Goal: Use online tool/utility: Utilize a website feature to perform a specific function

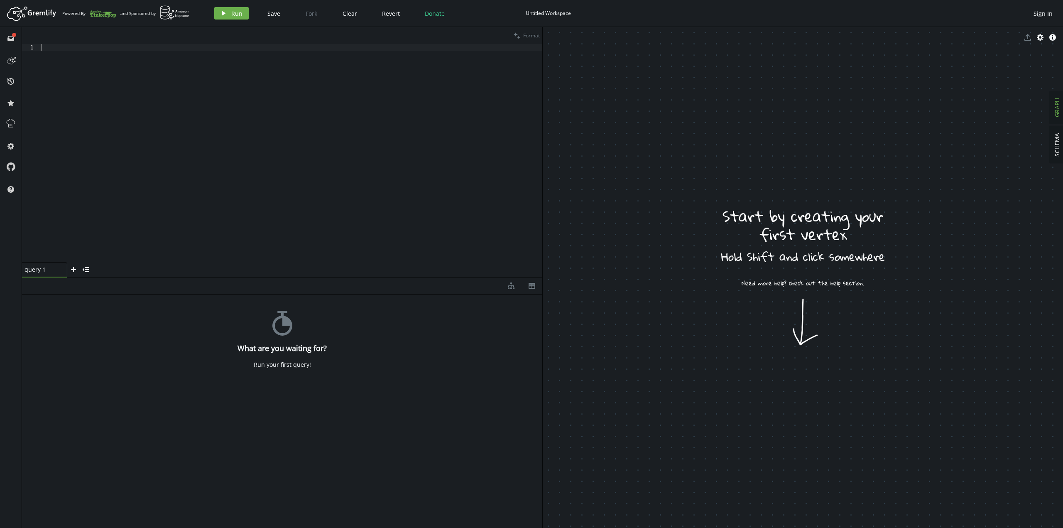
click at [70, 60] on div at bounding box center [290, 159] width 503 height 231
click at [301, 113] on div at bounding box center [290, 159] width 503 height 231
paste textarea "CREATE (call_source)-[:PDG {label:"taint_flow"}]->(call_sink)"
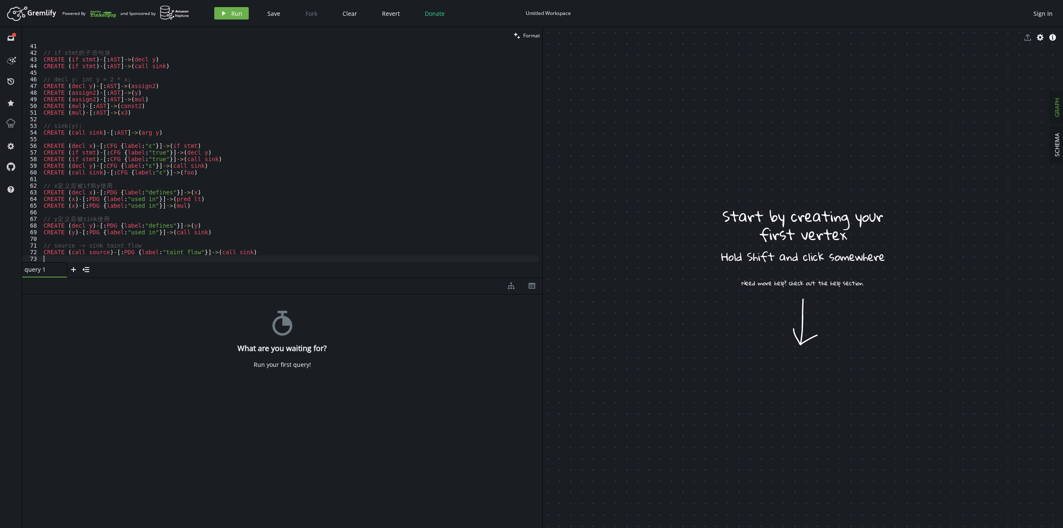
type textarea "CREATE (call_source)-[:PDG {label:"taint_flow"}]->(call_sink)"
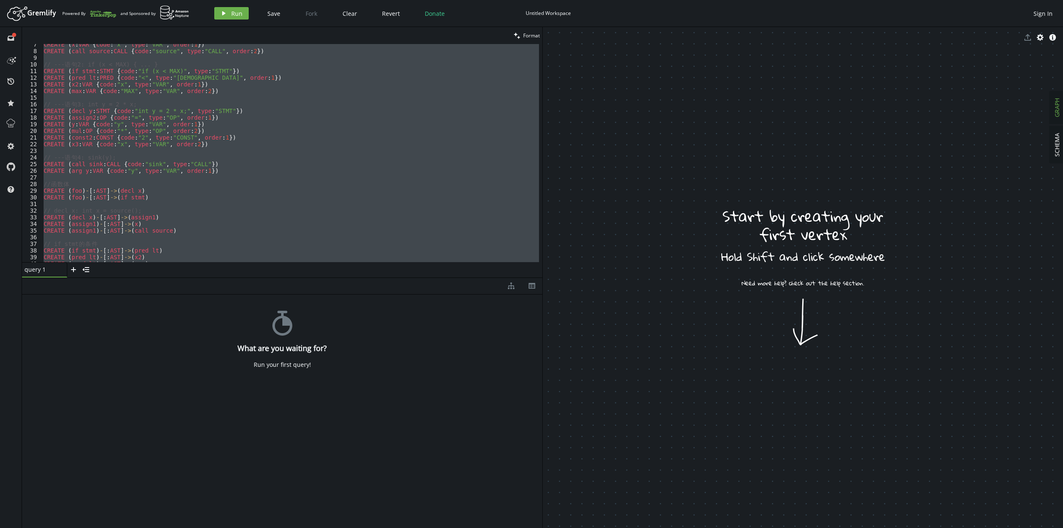
scroll to position [18, 0]
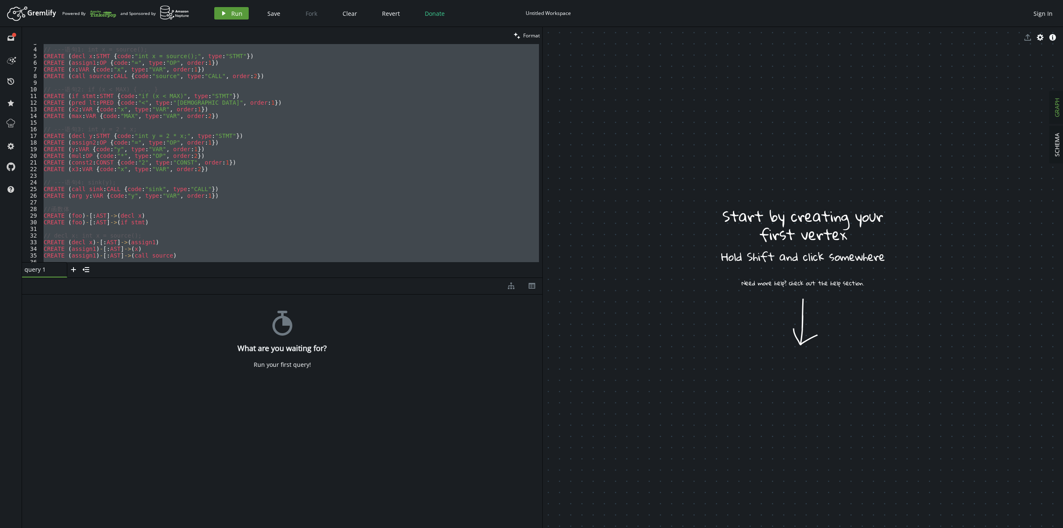
click at [237, 15] on span "Run" at bounding box center [236, 14] width 11 height 8
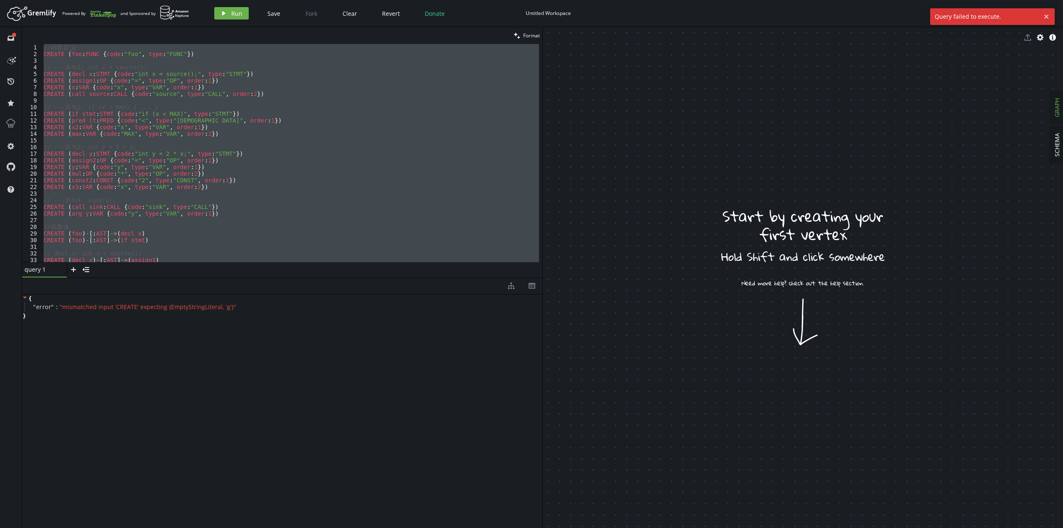
scroll to position [0, 0]
click at [298, 137] on div "// 函 数 定 义 CREATE ( foo : FUNC { code : "foo" , type : "FUNC" }) // --- 语 句 1: …" at bounding box center [290, 153] width 497 height 218
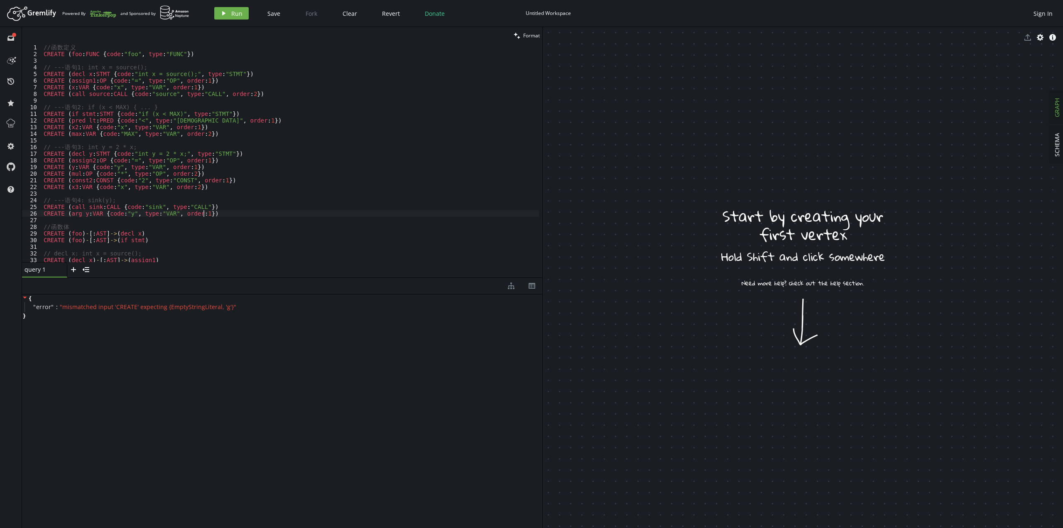
click at [345, 212] on div "// 函 数 定 义 CREATE ( foo : FUNC { code : "foo" , type : "FUNC" }) // --- 语 句 1: …" at bounding box center [290, 159] width 497 height 231
click at [326, 230] on div "// 函 数 定 义 CREATE ( foo : FUNC { code : "foo" , type : "FUNC" }) // --- 语 句 1: …" at bounding box center [290, 159] width 497 height 231
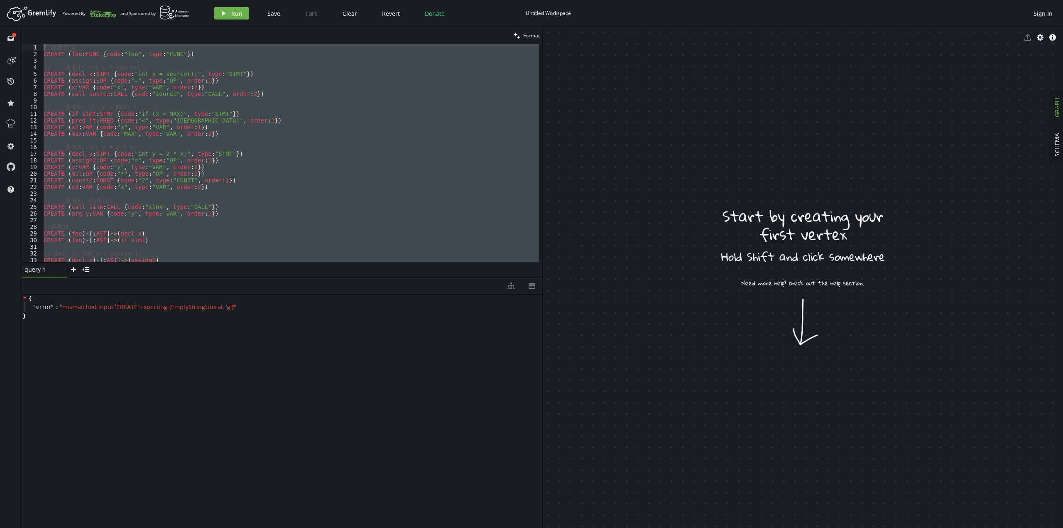
drag, startPoint x: 276, startPoint y: 255, endPoint x: 39, endPoint y: 36, distance: 323.1
click at [39, 36] on div "clean Format // 函数体 1 2 3 4 5 6 7 8 9 10 11 12 13 14 15 16 17 18 19 20 21 22 23…" at bounding box center [282, 152] width 520 height 250
type textarea "// 函数定义 CREATE (foo:FUNC {code:"foo", type:"FUNC"})"
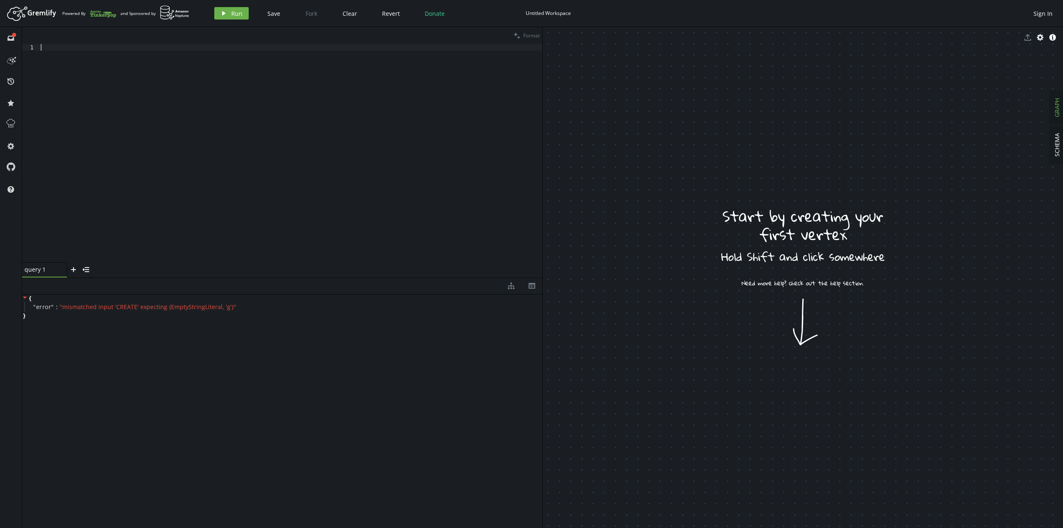
click at [135, 120] on div at bounding box center [290, 159] width 503 height 231
type textarea "g.V()"
click at [236, 14] on span "Run" at bounding box center [236, 14] width 11 height 8
click at [1046, 15] on icon "cross" at bounding box center [1046, 16] width 7 height 7
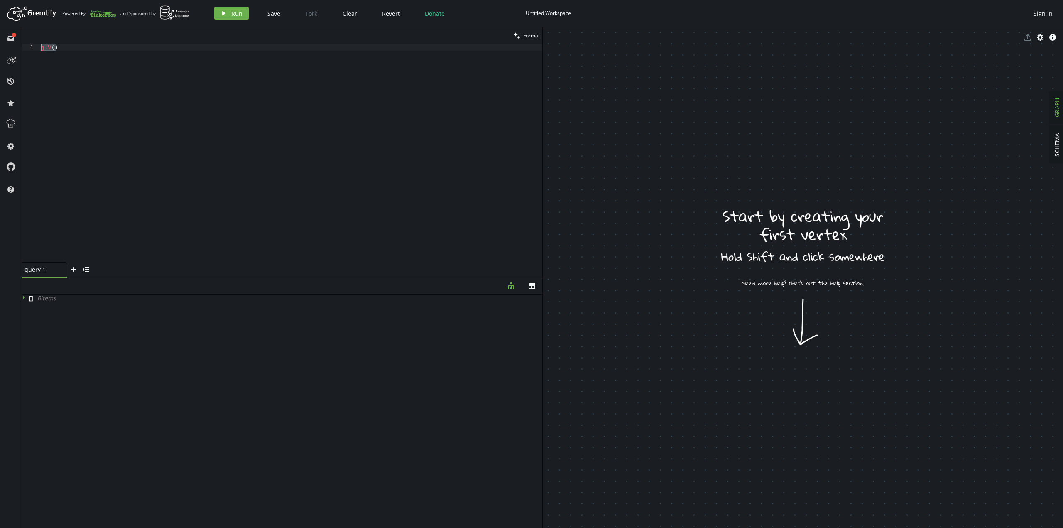
drag, startPoint x: 100, startPoint y: 60, endPoint x: 20, endPoint y: 42, distance: 82.5
click at [20, 42] on div "full-circle inbox history star cog help clean Format g.V() 1 g . V ( ) XXXXXXXX…" at bounding box center [531, 277] width 1063 height 501
paste textarea
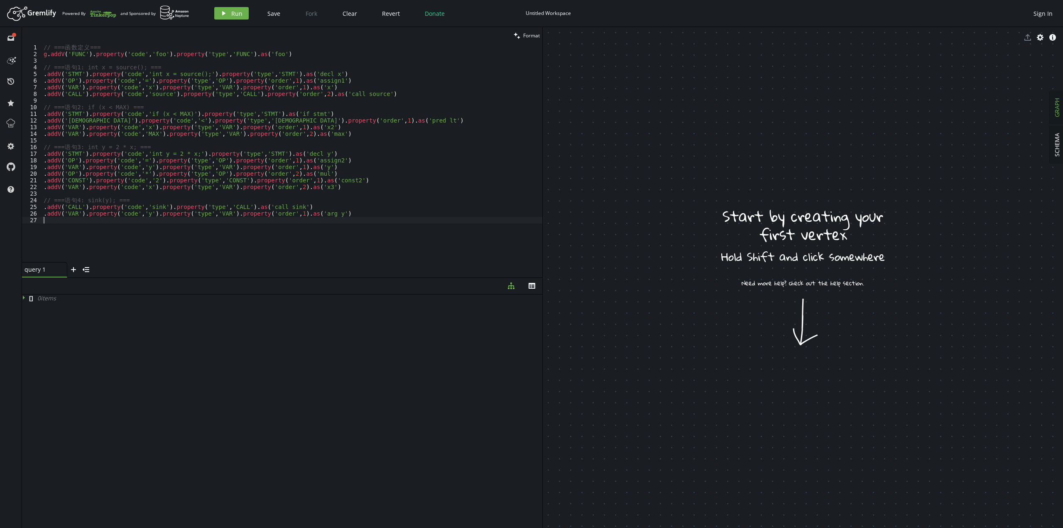
scroll to position [0, 0]
paste textarea
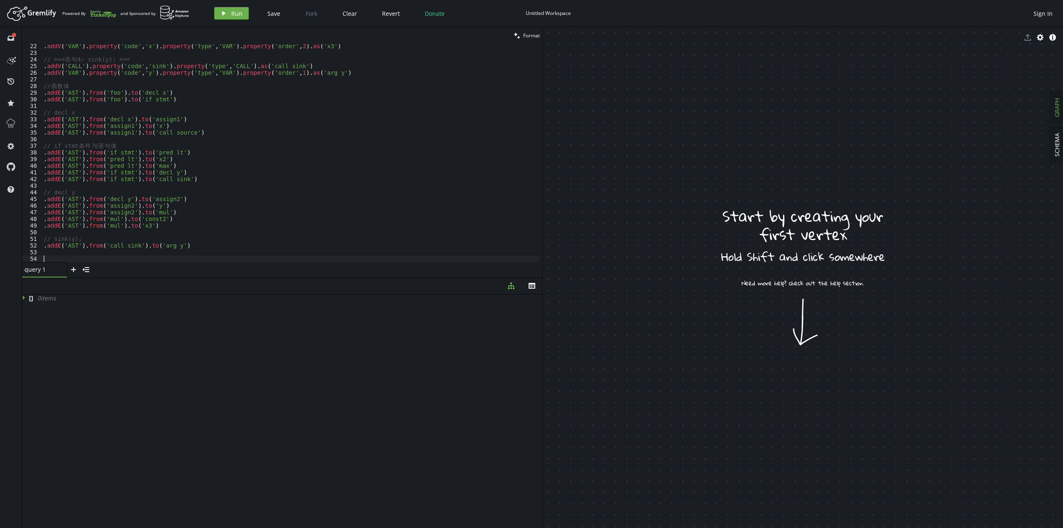
scroll to position [140, 0]
paste textarea
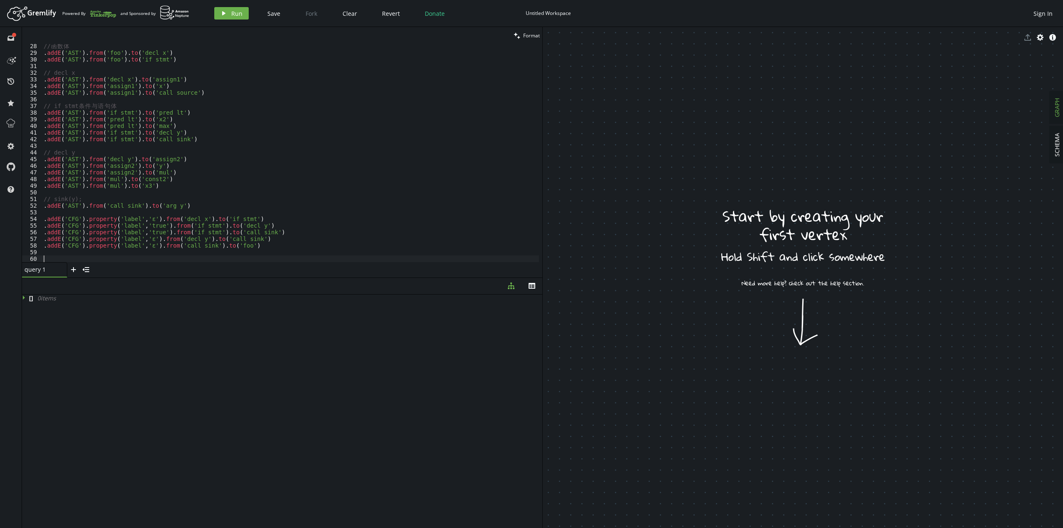
scroll to position [253, 0]
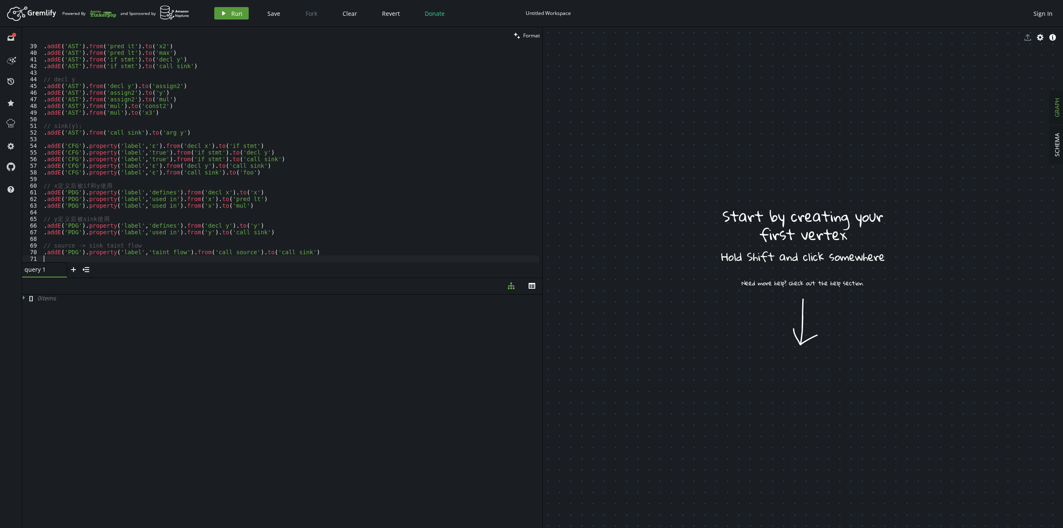
click at [235, 10] on span "Run" at bounding box center [236, 14] width 11 height 8
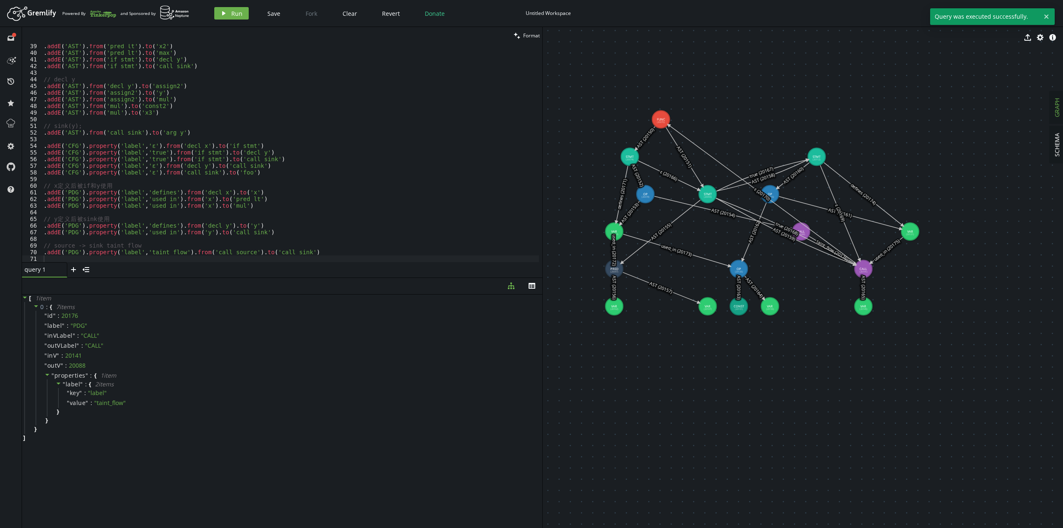
drag, startPoint x: 701, startPoint y: 327, endPoint x: 767, endPoint y: 407, distance: 104.4
click at [73, 269] on icon "button" at bounding box center [73, 269] width 5 height 5
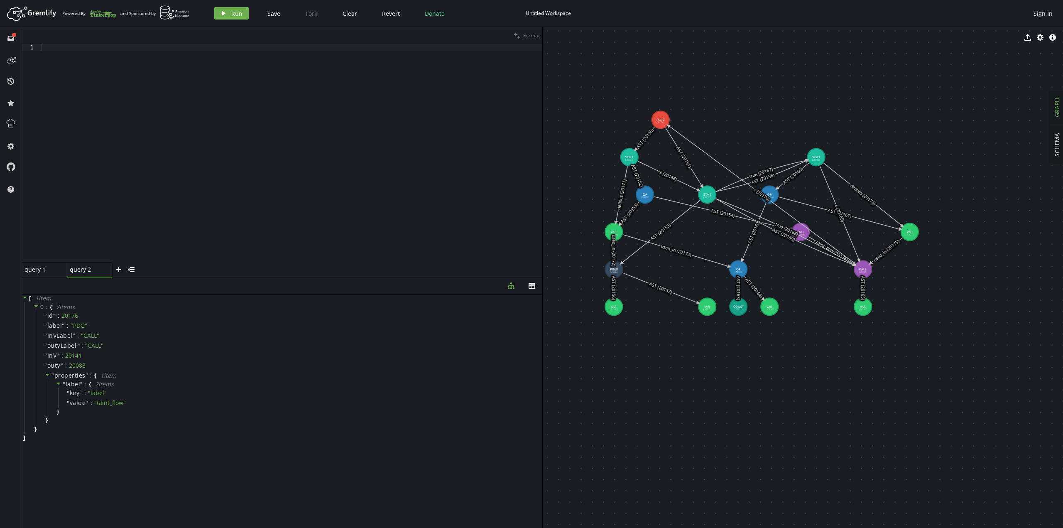
click at [232, 126] on div at bounding box center [290, 159] width 503 height 231
paste textarea "g.V().has('code','foo').repeat(out('AST')).emit().path()"
type textarea "g.V().has('code','foo').repeat(out('AST')).emit().path()"
click at [232, 10] on span "Run" at bounding box center [236, 14] width 11 height 8
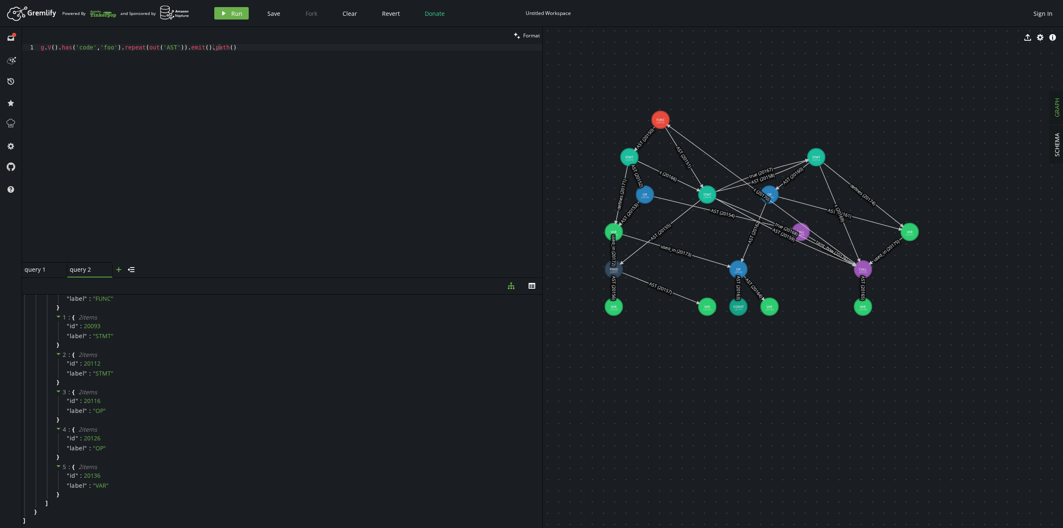
click at [121, 268] on icon "plus" at bounding box center [118, 269] width 7 height 7
click at [179, 154] on div at bounding box center [290, 159] width 503 height 231
paste textarea "g.V().has('type','STMT').repeat(out('CFG')).emit().path()"
type textarea "g.V().has('type','STMT').repeat(out('CFG')).emit().path()"
click at [232, 10] on span "Run" at bounding box center [236, 14] width 11 height 8
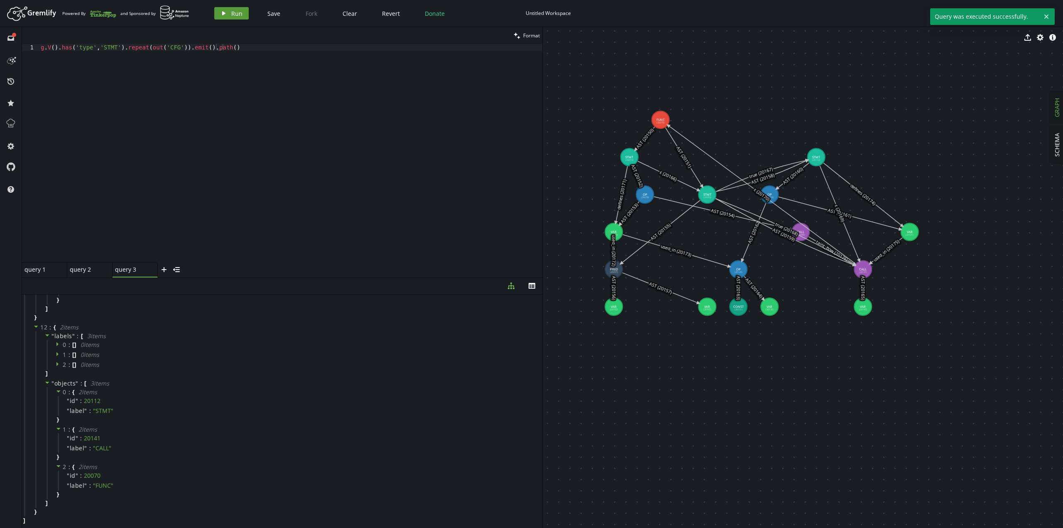
scroll to position [2358, 0]
click at [535, 286] on icon "button" at bounding box center [531, 286] width 7 height 6
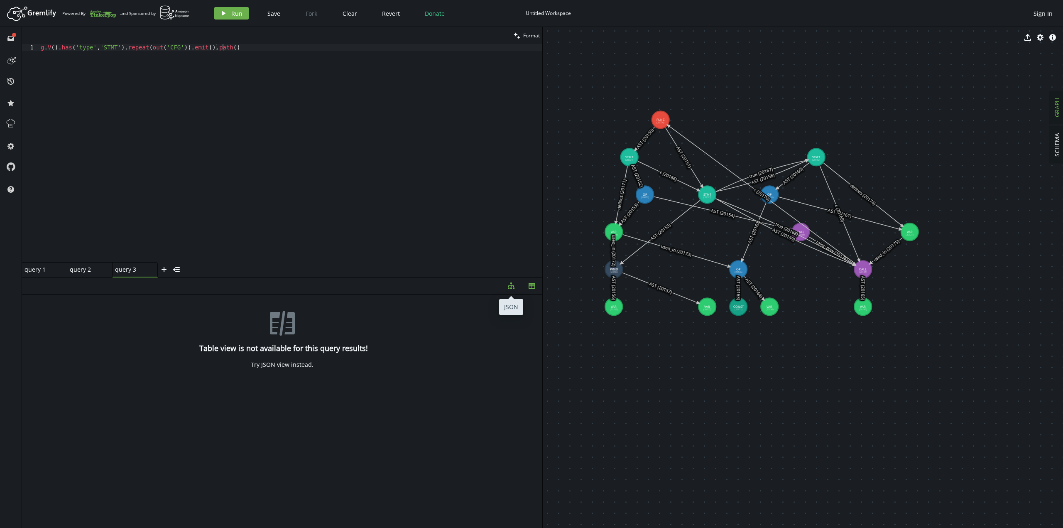
click at [511, 284] on icon "diagram-tree" at bounding box center [511, 285] width 7 height 7
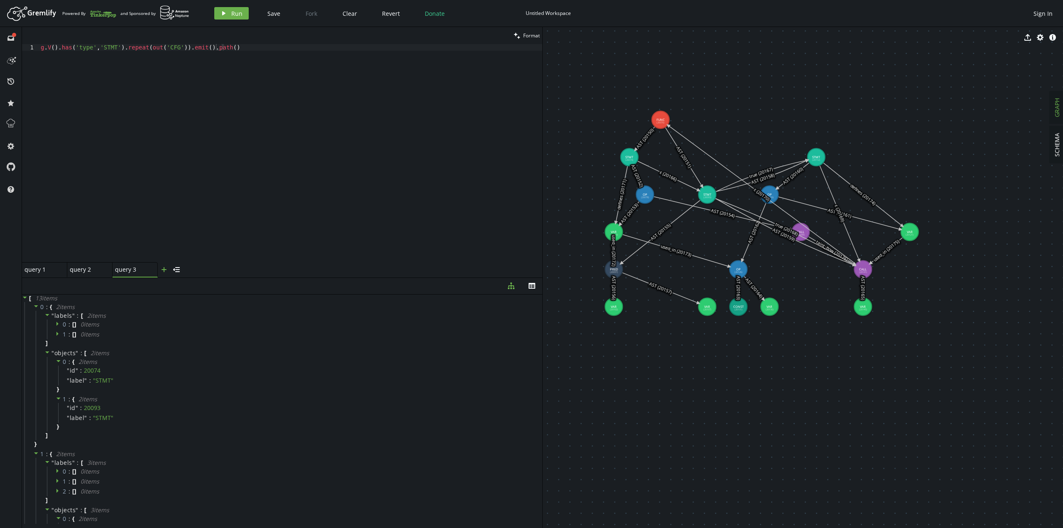
click at [164, 271] on icon "plus" at bounding box center [164, 269] width 7 height 7
click at [186, 200] on div at bounding box center [290, 159] width 503 height 231
paste textarea "g.V().has('code','source').repeat(out('PDG')).emit().has('code','sink').path()"
type textarea "g.V().has('code','source').repeat(out('PDG')).emit().has('code','sink').path()"
click at [233, 16] on span "Run" at bounding box center [236, 14] width 11 height 8
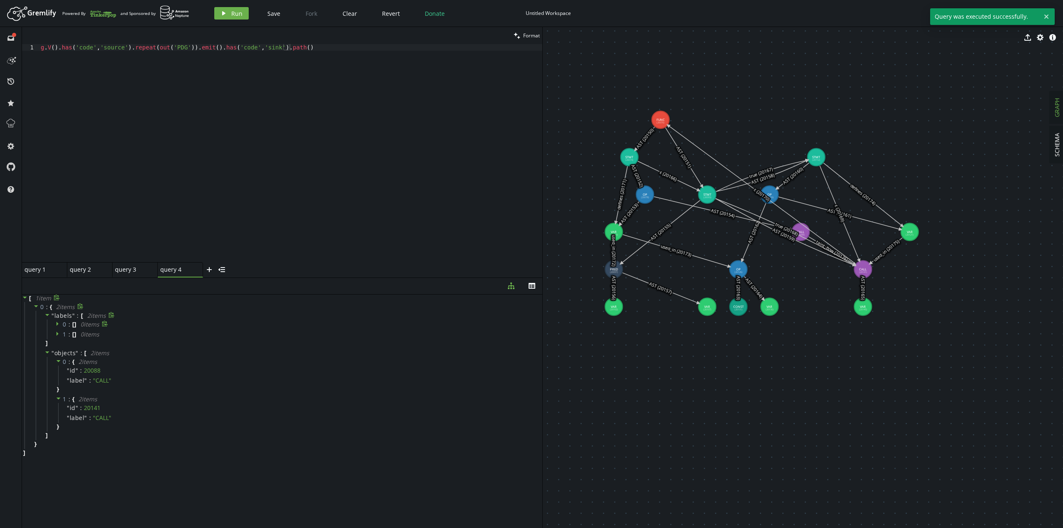
click at [56, 324] on icon at bounding box center [59, 323] width 6 height 6
click at [222, 368] on div "" id " : 20088" at bounding box center [297, 370] width 478 height 10
click at [322, 191] on div "g . V ( ) . has ( 'code' , 'source' ) . repeat ( out ( 'PDG' )) . emit ( ) . ha…" at bounding box center [290, 159] width 503 height 231
drag, startPoint x: 660, startPoint y: 121, endPoint x: 630, endPoint y: 82, distance: 49.1
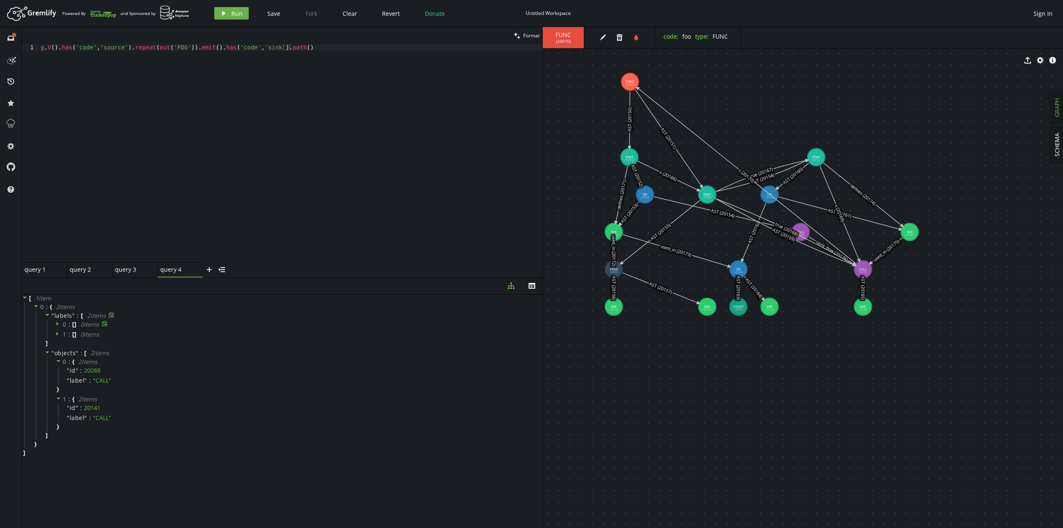
click at [676, 178] on icon at bounding box center [668, 175] width 61 height 29
drag, startPoint x: 628, startPoint y: 156, endPoint x: 625, endPoint y: 143, distance: 12.8
drag, startPoint x: 616, startPoint y: 232, endPoint x: 596, endPoint y: 198, distance: 39.6
drag, startPoint x: 616, startPoint y: 308, endPoint x: 602, endPoint y: 335, distance: 30.1
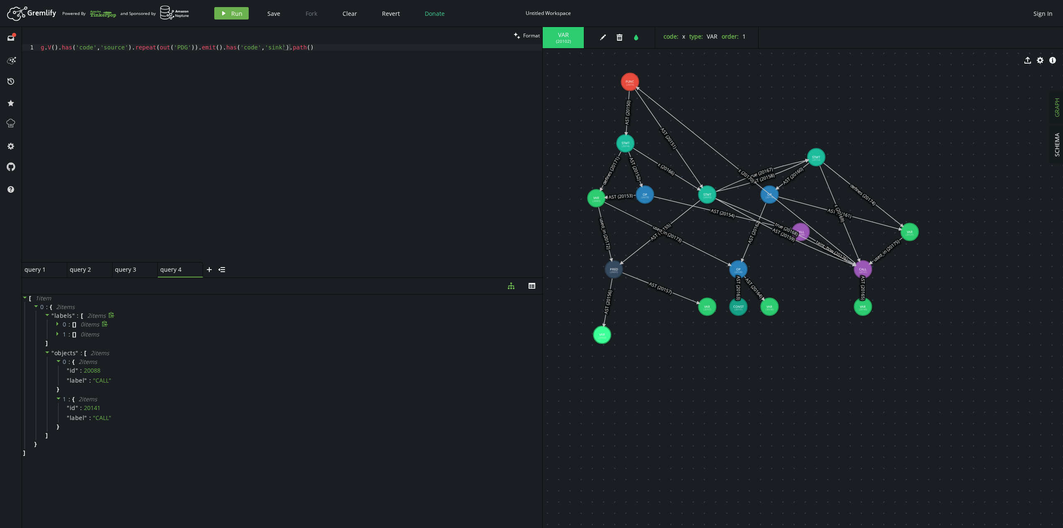
drag, startPoint x: 709, startPoint y: 303, endPoint x: 660, endPoint y: 335, distance: 58.0
drag, startPoint x: 596, startPoint y: 201, endPoint x: 605, endPoint y: 211, distance: 13.2
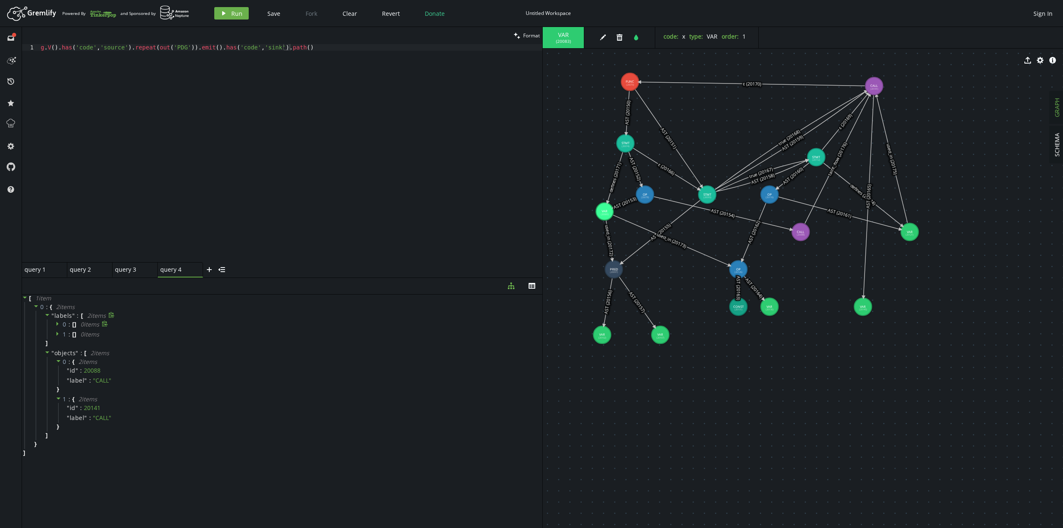
drag, startPoint x: 864, startPoint y: 271, endPoint x: 874, endPoint y: 86, distance: 185.0
drag, startPoint x: 805, startPoint y: 228, endPoint x: 767, endPoint y: 112, distance: 122.3
drag, startPoint x: 695, startPoint y: 160, endPoint x: 702, endPoint y: 208, distance: 48.7
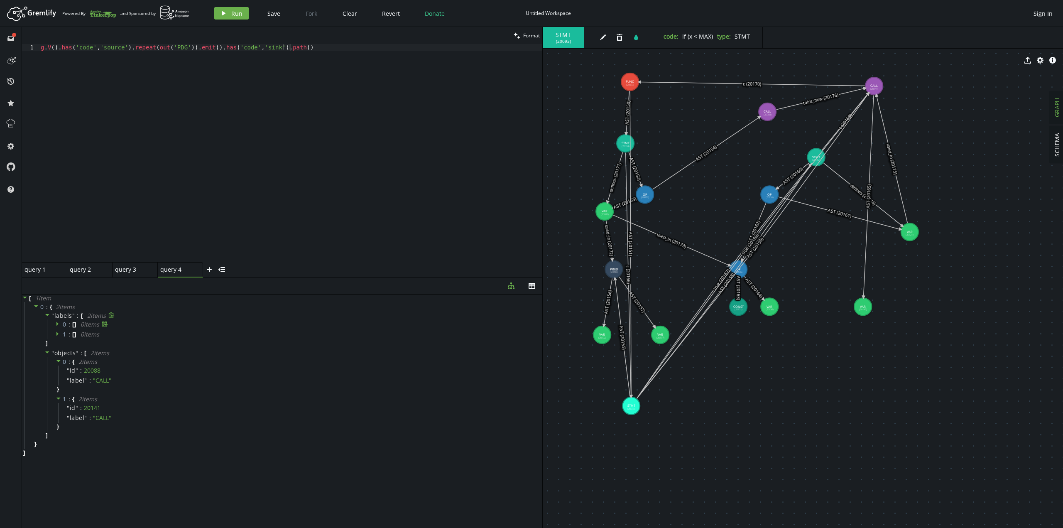
drag, startPoint x: 699, startPoint y: 206, endPoint x: 626, endPoint y: 397, distance: 203.7
drag, startPoint x: 613, startPoint y: 264, endPoint x: 669, endPoint y: 257, distance: 56.1
drag, startPoint x: 598, startPoint y: 335, endPoint x: 648, endPoint y: 301, distance: 60.6
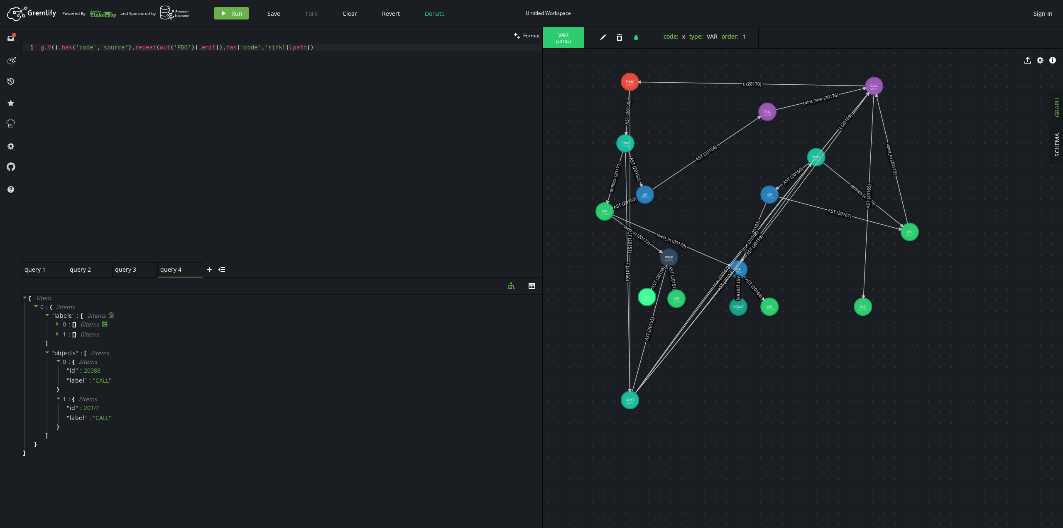
drag, startPoint x: 659, startPoint y: 334, endPoint x: 673, endPoint y: 289, distance: 47.0
drag, startPoint x: 608, startPoint y: 212, endPoint x: 706, endPoint y: 191, distance: 101.0
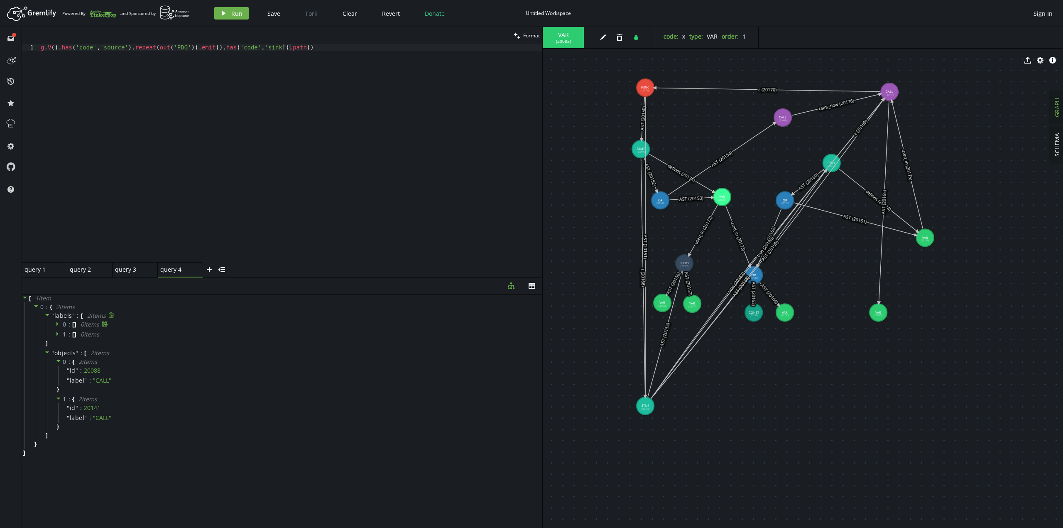
drag, startPoint x: 628, startPoint y: 142, endPoint x: 643, endPoint y: 148, distance: 16.4
click at [645, 148] on icon at bounding box center [645, 246] width 0 height 299
drag, startPoint x: 636, startPoint y: 146, endPoint x: 688, endPoint y: 134, distance: 53.0
drag, startPoint x: 678, startPoint y: 196, endPoint x: 731, endPoint y: 134, distance: 81.3
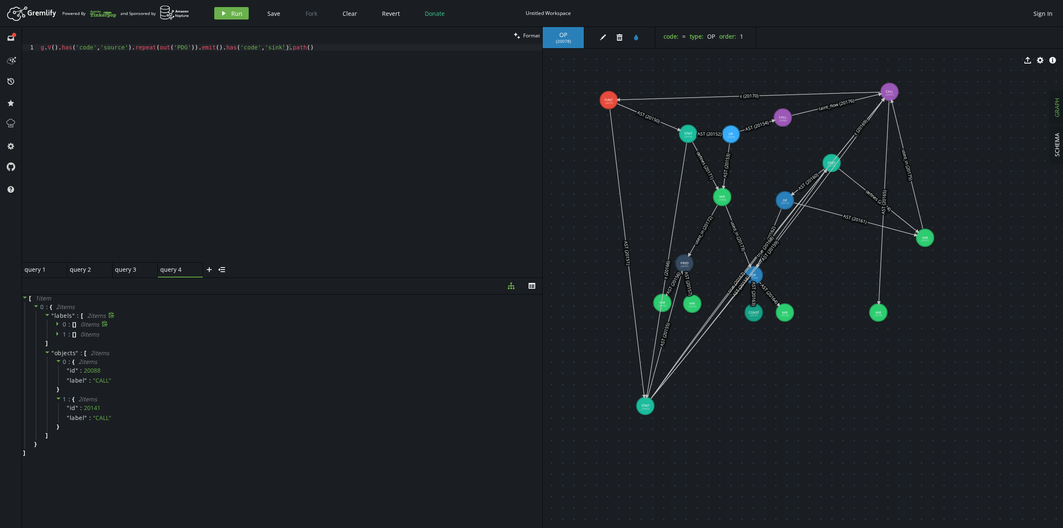
drag, startPoint x: 645, startPoint y: 84, endPoint x: 603, endPoint y: 109, distance: 48.8
drag, startPoint x: 687, startPoint y: 262, endPoint x: 704, endPoint y: 235, distance: 32.3
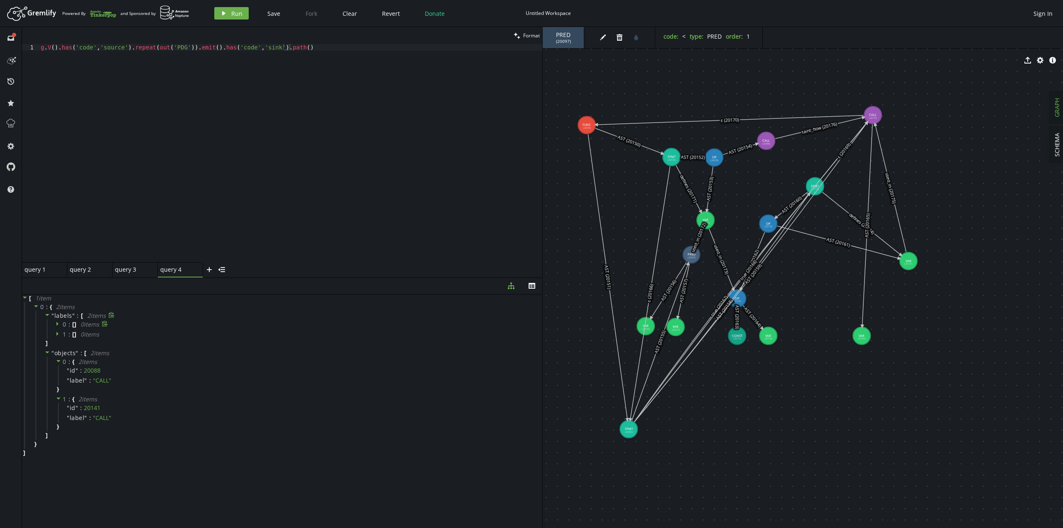
drag, startPoint x: 663, startPoint y: 303, endPoint x: 645, endPoint y: 329, distance: 32.5
click at [645, 329] on icon at bounding box center [650, 293] width 40 height 254
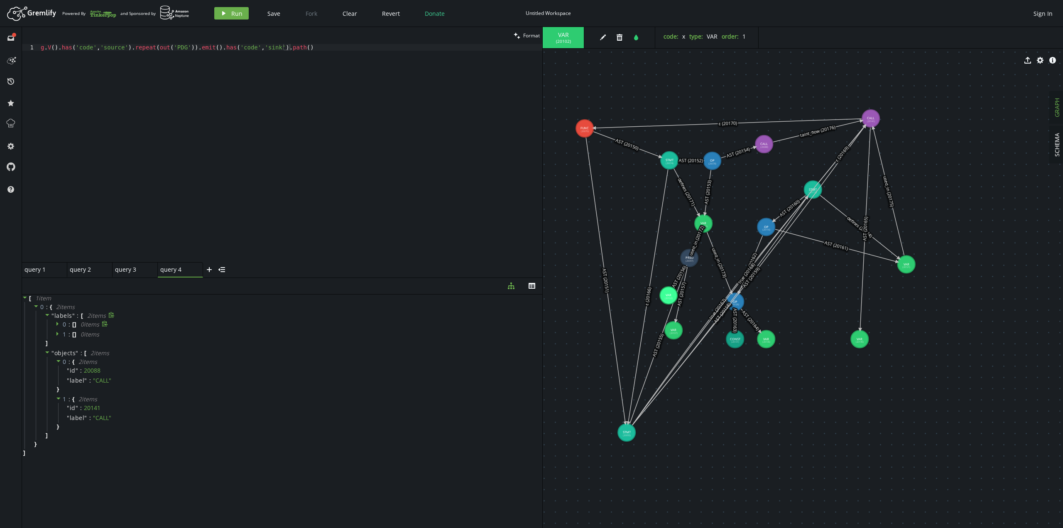
drag, startPoint x: 646, startPoint y: 332, endPoint x: 665, endPoint y: 292, distance: 44.2
drag, startPoint x: 667, startPoint y: 163, endPoint x: 642, endPoint y: 200, distance: 44.9
drag, startPoint x: 676, startPoint y: 334, endPoint x: 692, endPoint y: 299, distance: 38.1
drag, startPoint x: 738, startPoint y: 302, endPoint x: 724, endPoint y: 237, distance: 66.2
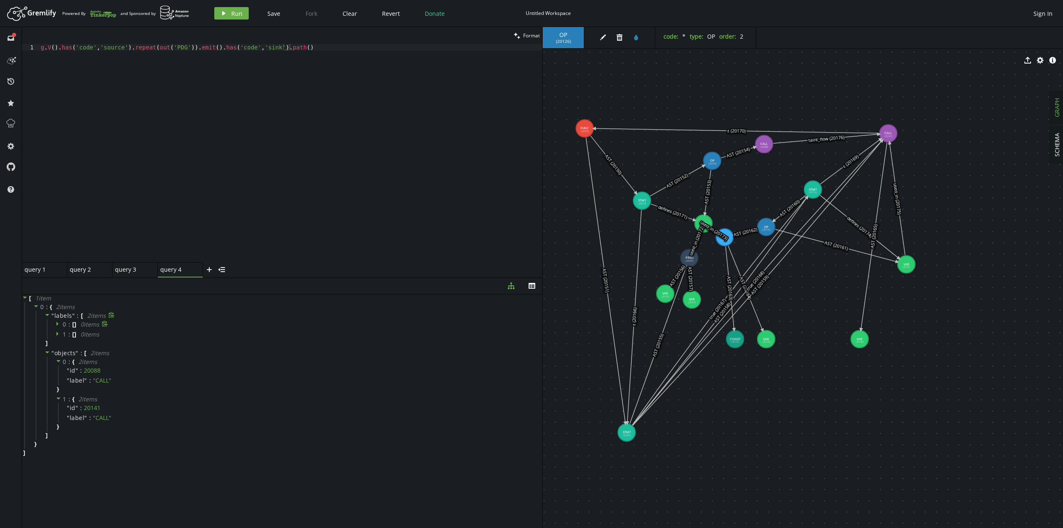
drag, startPoint x: 870, startPoint y: 117, endPoint x: 887, endPoint y: 130, distance: 21.5
drag, startPoint x: 758, startPoint y: 142, endPoint x: 755, endPoint y: 154, distance: 13.4
drag, startPoint x: 733, startPoint y: 338, endPoint x: 735, endPoint y: 180, distance: 158.6
drag, startPoint x: 766, startPoint y: 335, endPoint x: 707, endPoint y: 264, distance: 91.9
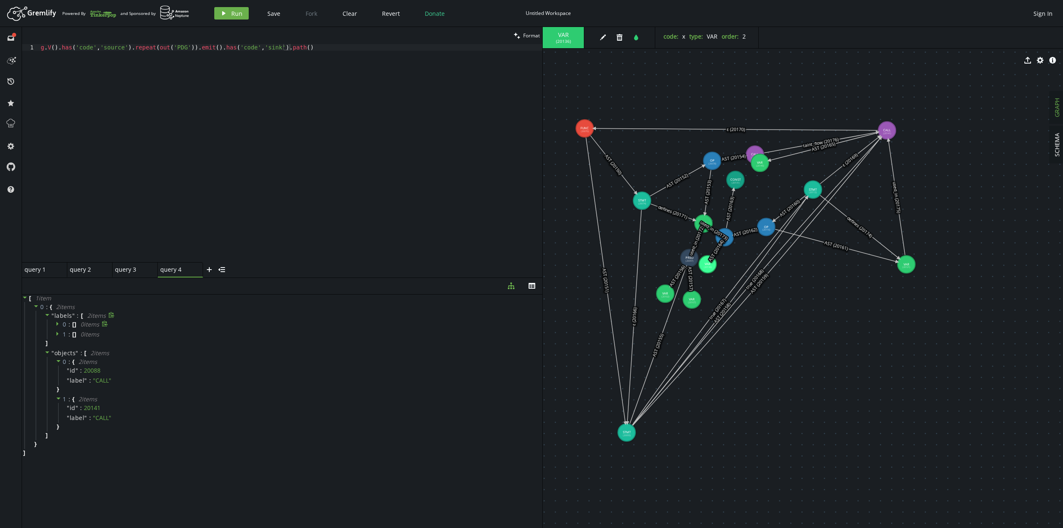
drag, startPoint x: 858, startPoint y: 337, endPoint x: 759, endPoint y: 162, distance: 200.9
drag, startPoint x: 764, startPoint y: 225, endPoint x: 764, endPoint y: 231, distance: 5.8
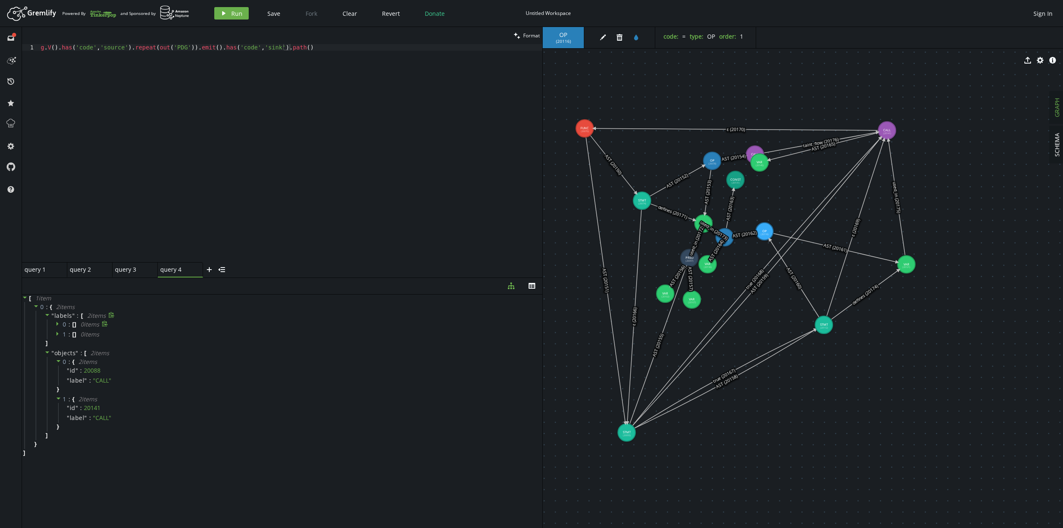
drag, startPoint x: 813, startPoint y: 202, endPoint x: 824, endPoint y: 325, distance: 123.3
drag
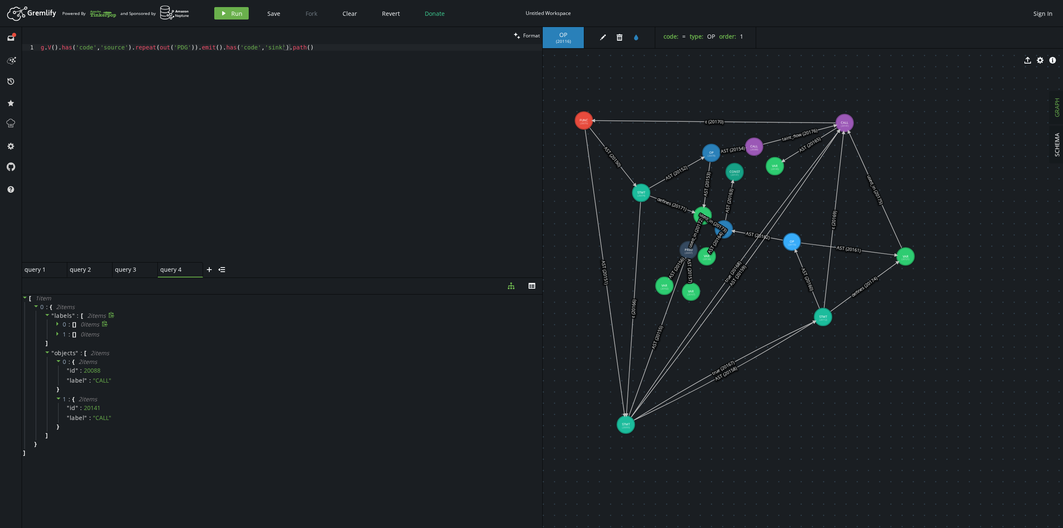
click at [712, 367] on text "true (20167)" at bounding box center [723, 367] width 24 height 17
click at [738, 358] on icon at bounding box center [723, 368] width 181 height 98
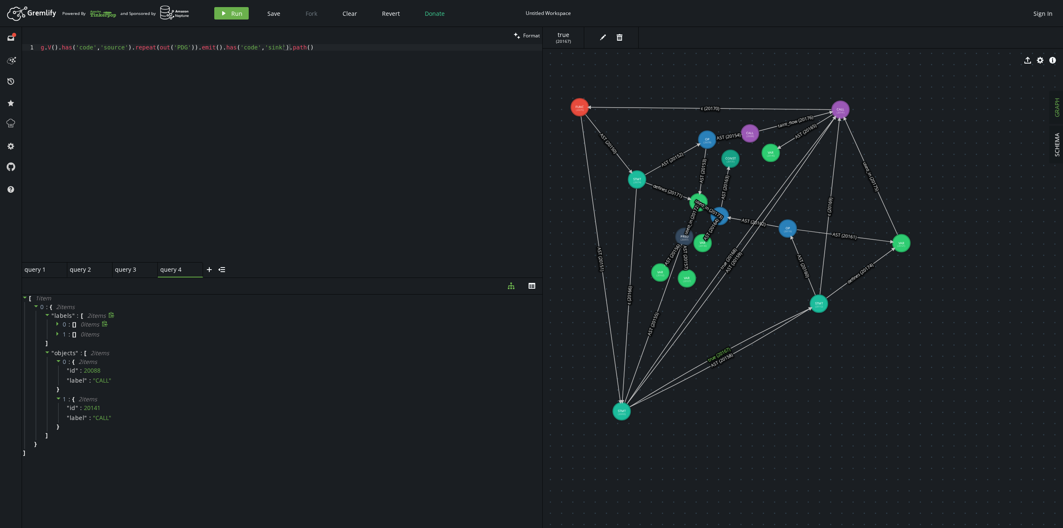
click at [721, 352] on icon at bounding box center [720, 357] width 181 height 98
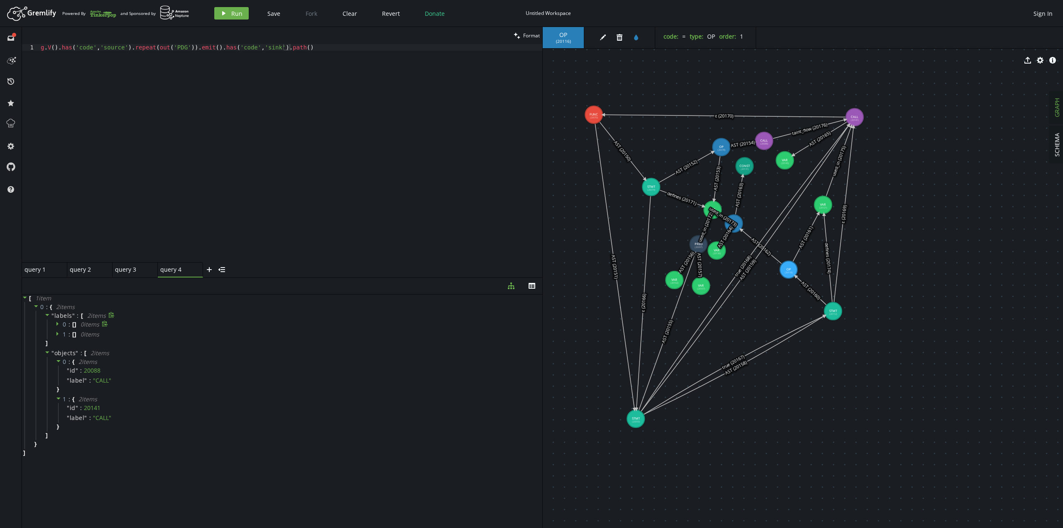
click at [734, 224] on text "used_in (20173)" at bounding box center [722, 216] width 29 height 22
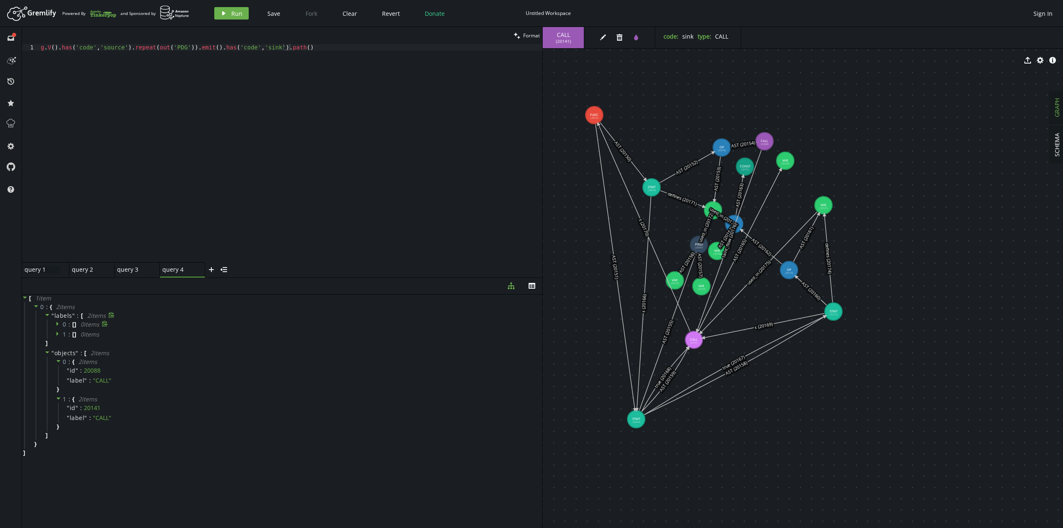
click at [36, 268] on div "query 1 query 1" at bounding box center [41, 269] width 35 height 7
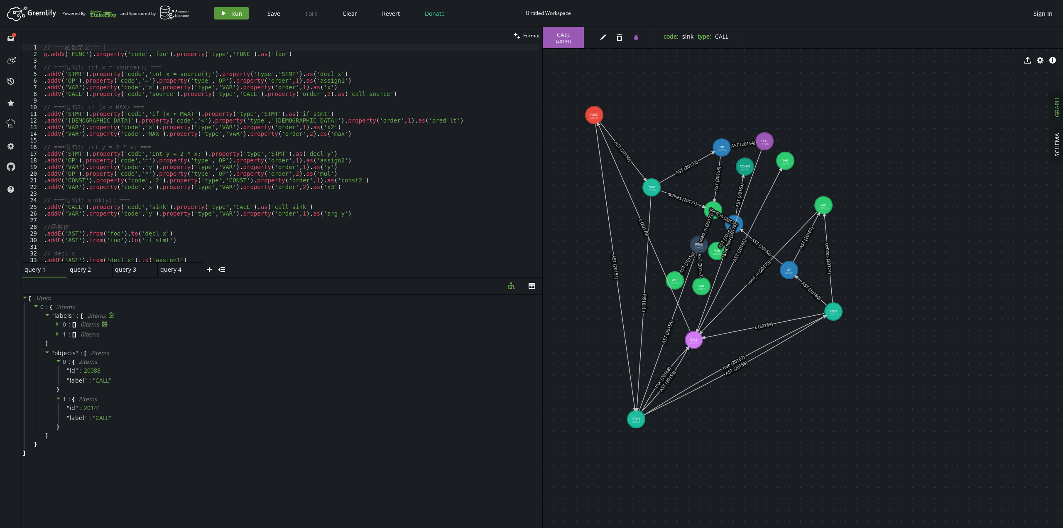
click at [235, 11] on span "Run" at bounding box center [236, 14] width 11 height 8
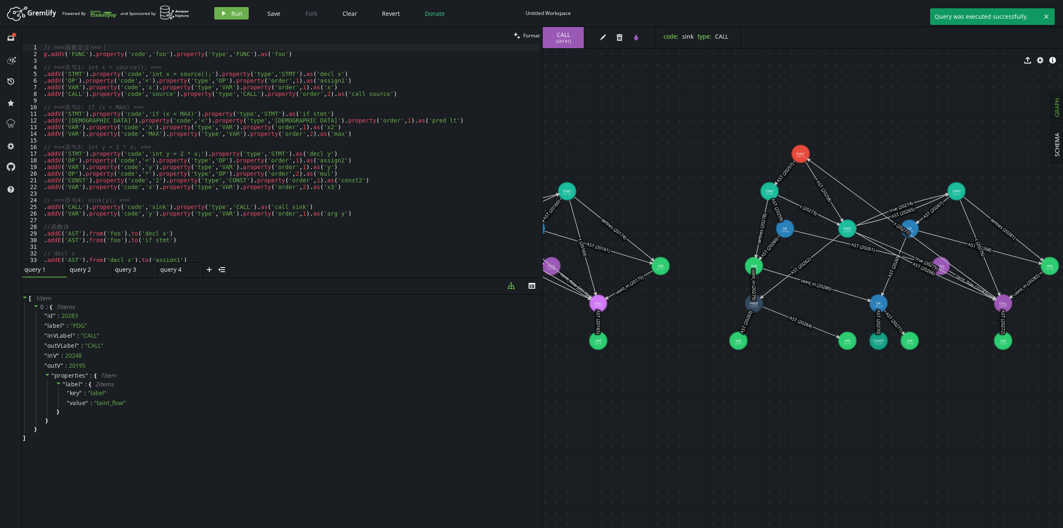
click at [1057, 149] on span "SCHEMA" at bounding box center [1057, 145] width 8 height 24
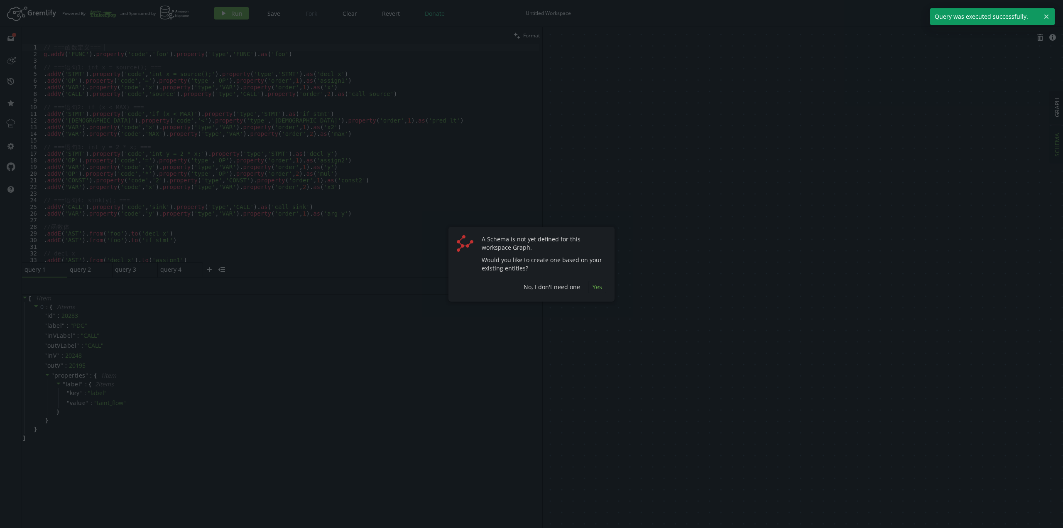
click at [601, 287] on span "Yes" at bounding box center [597, 287] width 10 height 8
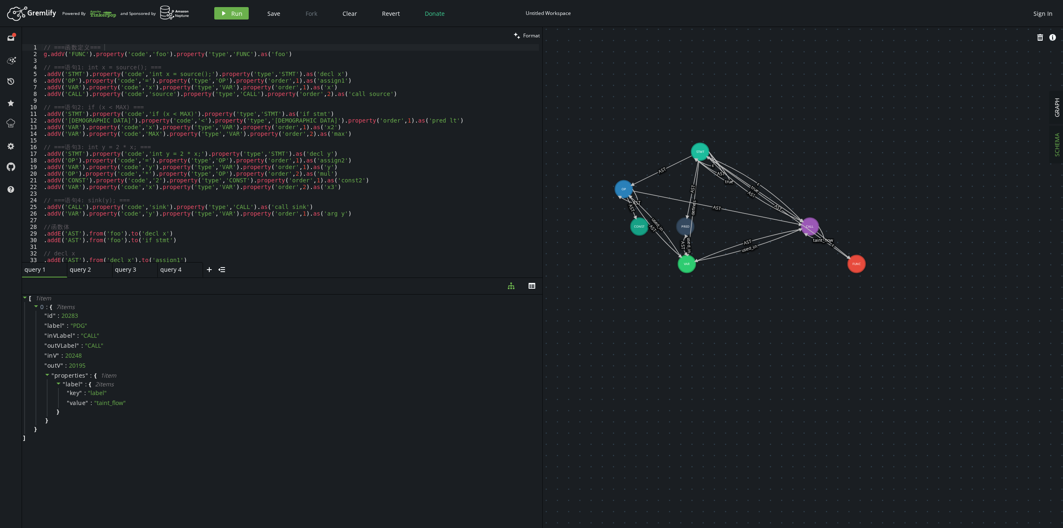
click at [1062, 103] on button "GRAPH" at bounding box center [1056, 107] width 15 height 32
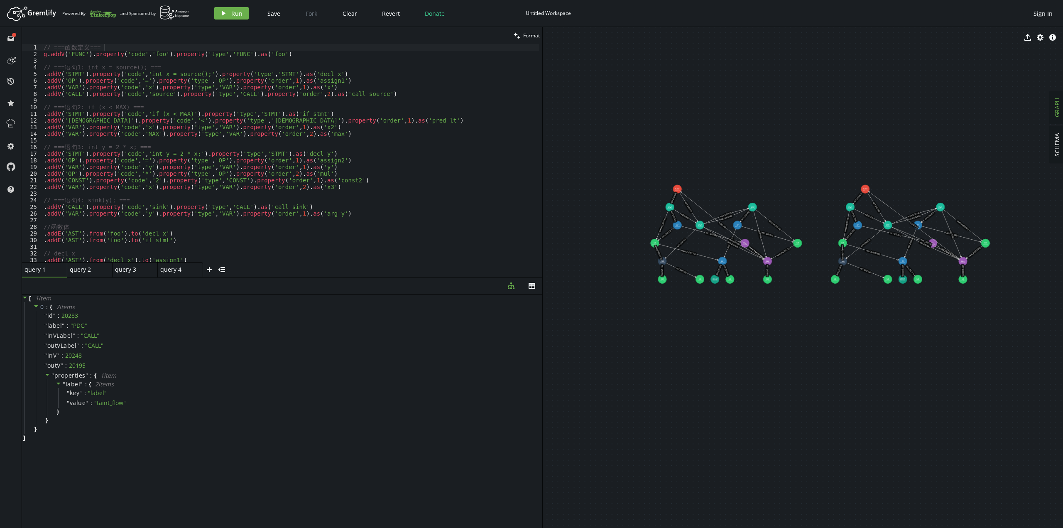
drag, startPoint x: 917, startPoint y: 65, endPoint x: 738, endPoint y: 180, distance: 212.7
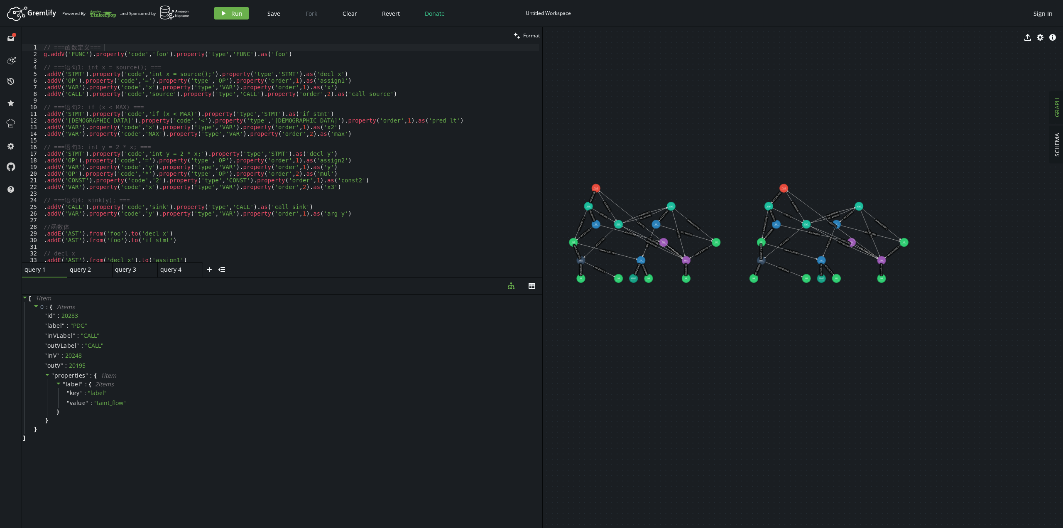
drag, startPoint x: 621, startPoint y: 188, endPoint x: 552, endPoint y: 142, distance: 82.7
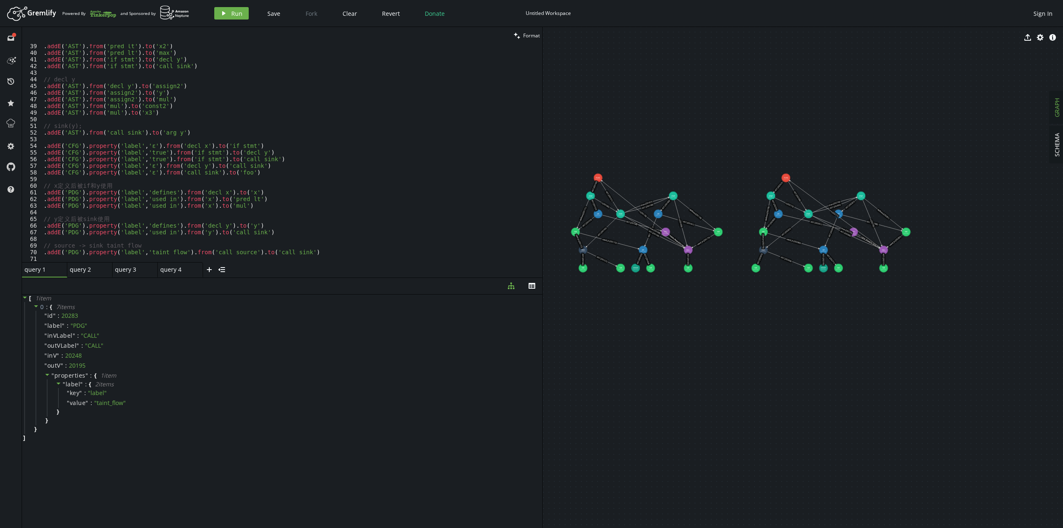
scroll to position [104, 0]
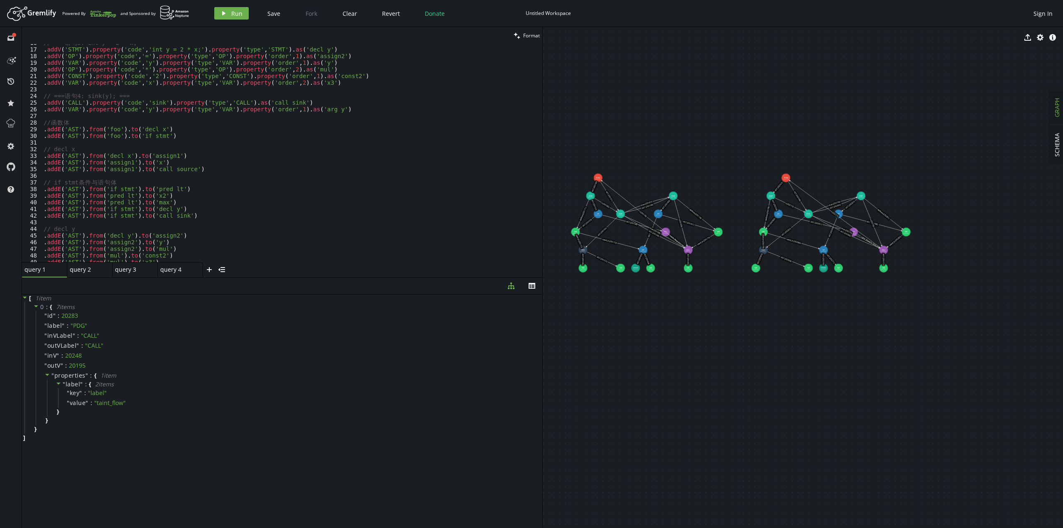
click at [526, 441] on div "[ 1 item 0 : { 7 item s " id " : 20283 " label " : " PDG " " inVLabel " : " CAL…" at bounding box center [282, 409] width 520 height 230
click at [87, 268] on div "query 2" at bounding box center [86, 269] width 33 height 7
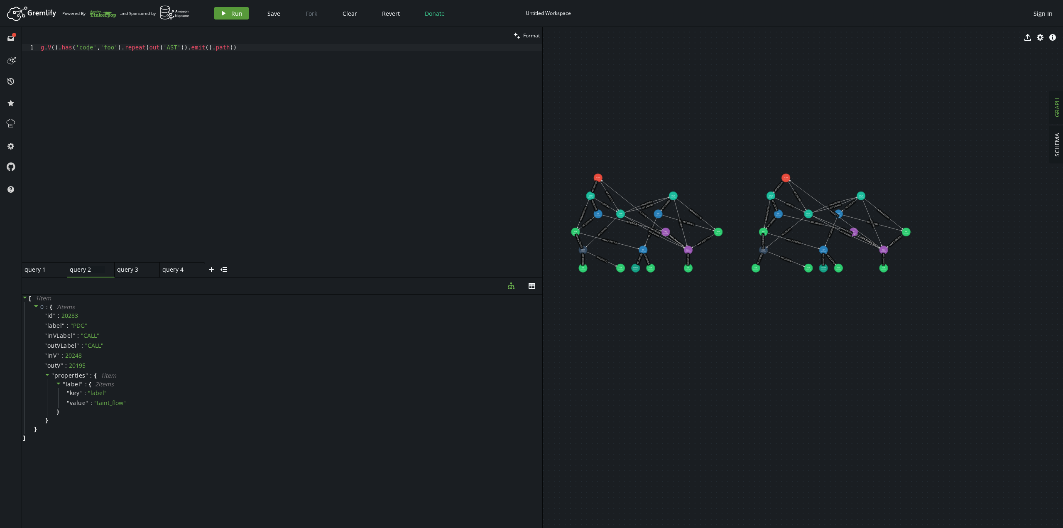
click at [231, 14] on span "Run" at bounding box center [236, 14] width 11 height 8
